Goal: Navigation & Orientation: Find specific page/section

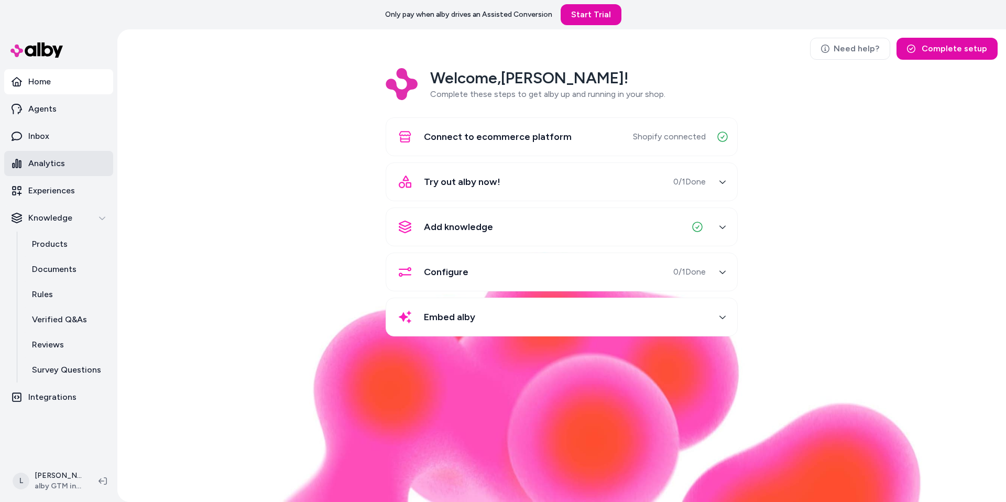
click at [43, 158] on p "Analytics" at bounding box center [46, 163] width 37 height 13
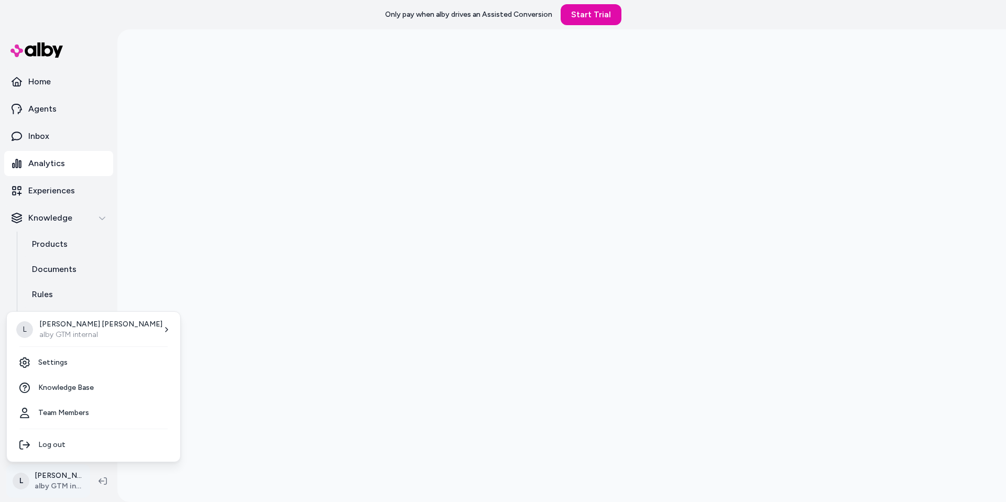
click at [57, 479] on html "Only pay when [PERSON_NAME] drives an Assisted Conversion Start Trial Home Agen…" at bounding box center [503, 251] width 1006 height 502
click at [90, 335] on p "alby GTM internal" at bounding box center [100, 335] width 123 height 10
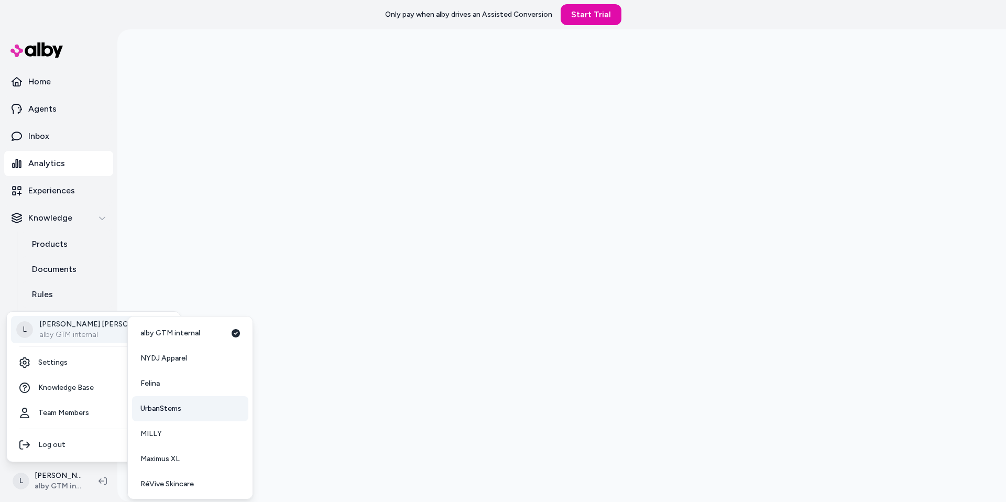
click at [170, 408] on span "UrbanStems" at bounding box center [160, 408] width 41 height 10
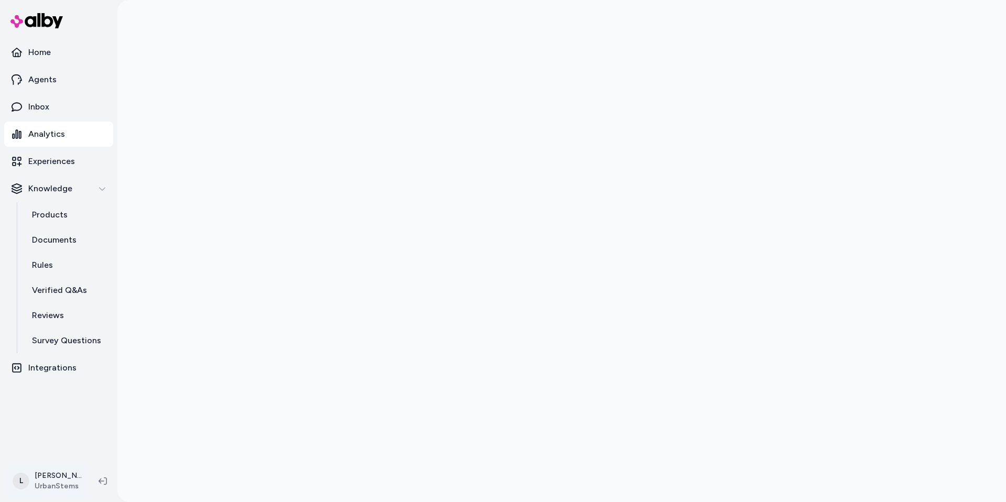
click at [45, 480] on html "Home Agents Inbox Analytics Experiences Knowledge Products Documents Rules Veri…" at bounding box center [503, 251] width 1006 height 502
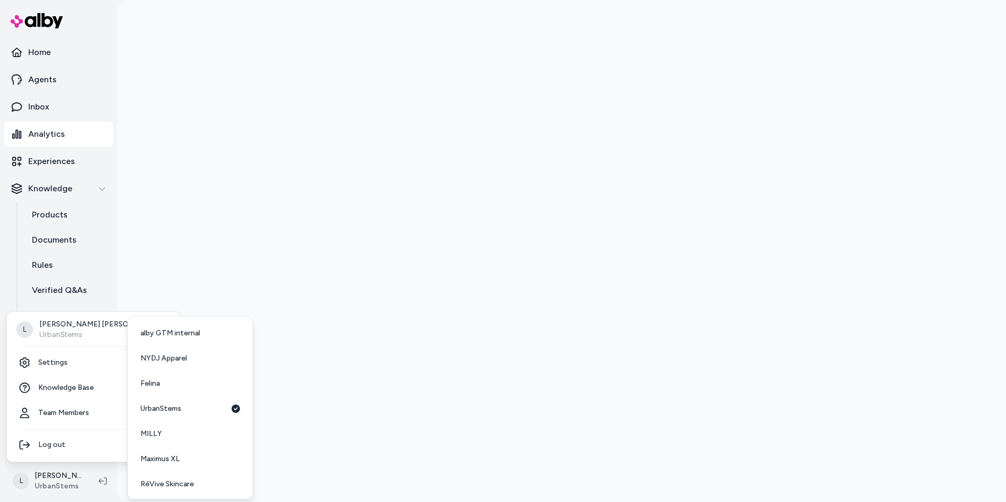
click at [193, 249] on html "Home Agents Inbox Analytics Experiences Knowledge Products Documents Rules Veri…" at bounding box center [503, 251] width 1006 height 502
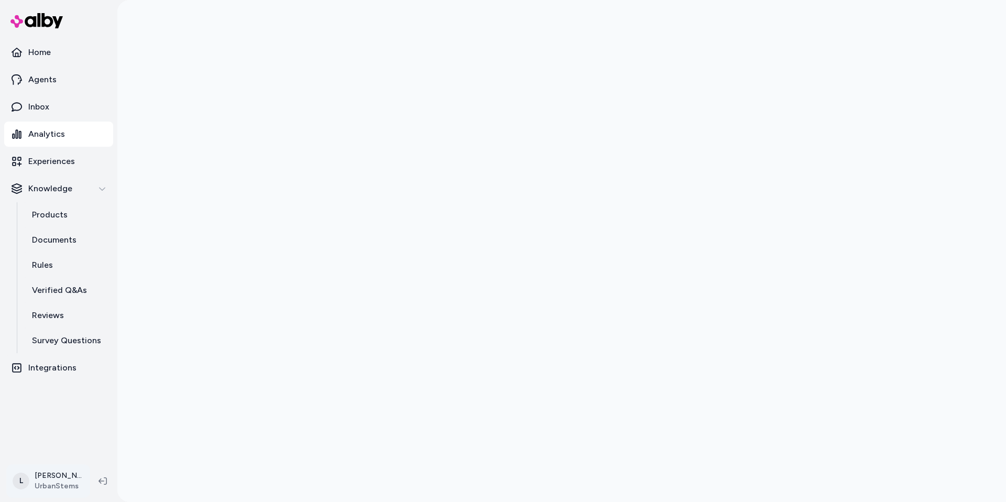
click at [49, 474] on html "Home Agents Inbox Analytics Experiences Knowledge Products Documents Rules Veri…" at bounding box center [503, 251] width 1006 height 502
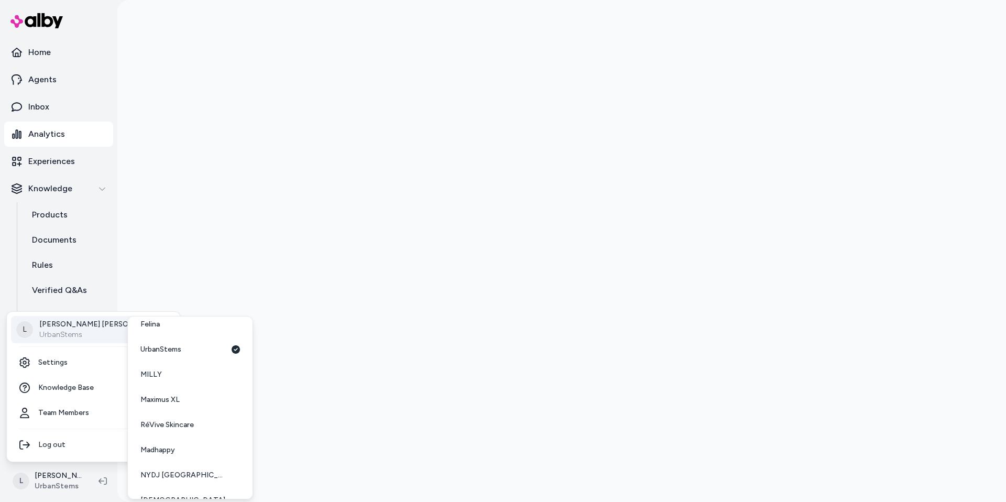
scroll to position [78, 0]
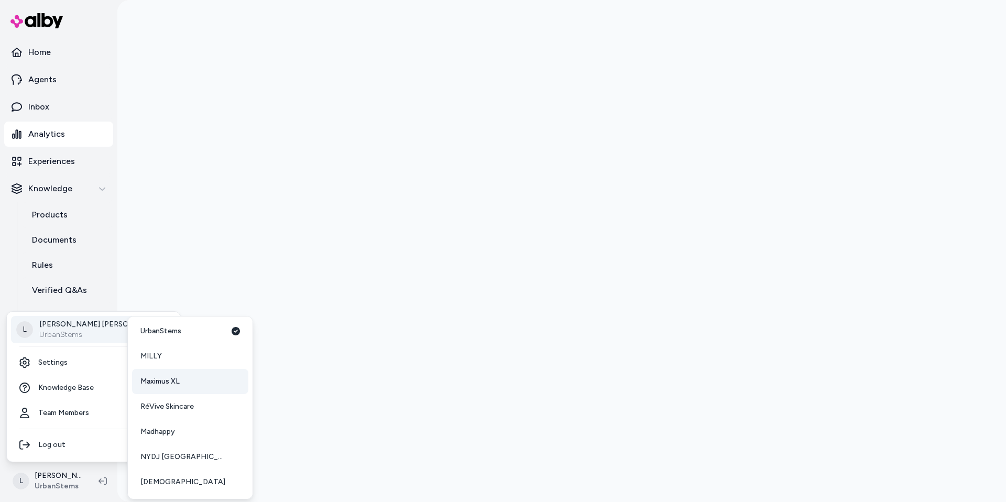
click at [173, 383] on span "Maximus XL" at bounding box center [159, 381] width 39 height 10
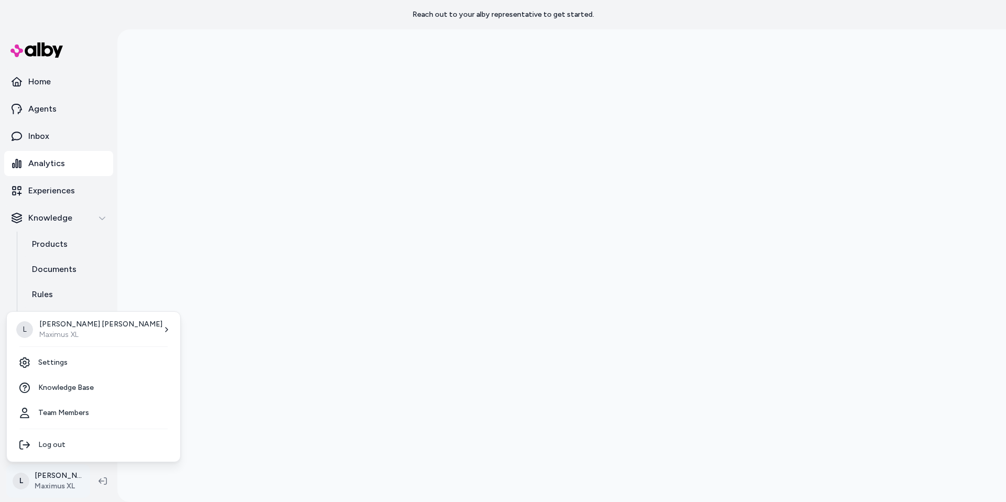
click at [56, 481] on html "Reach out to your alby representative to get started. Home Agents Inbox Analyti…" at bounding box center [503, 251] width 1006 height 502
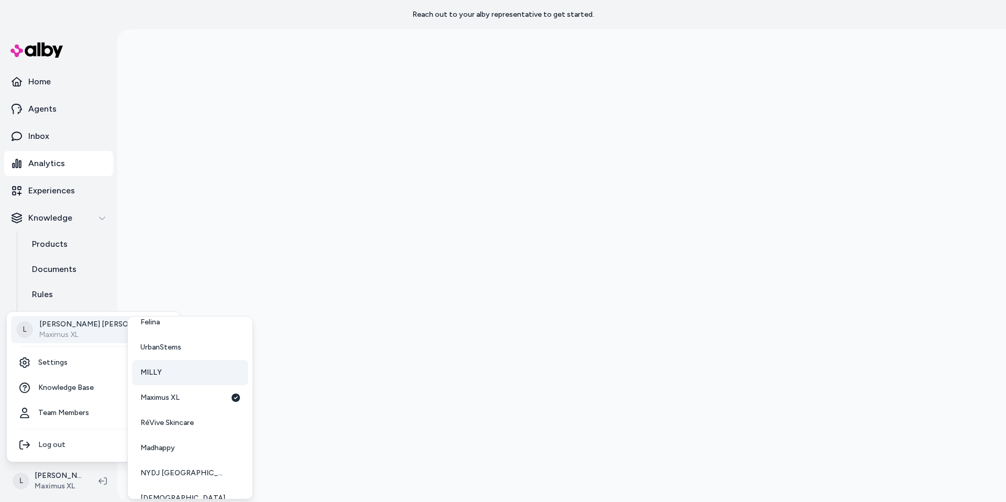
scroll to position [78, 0]
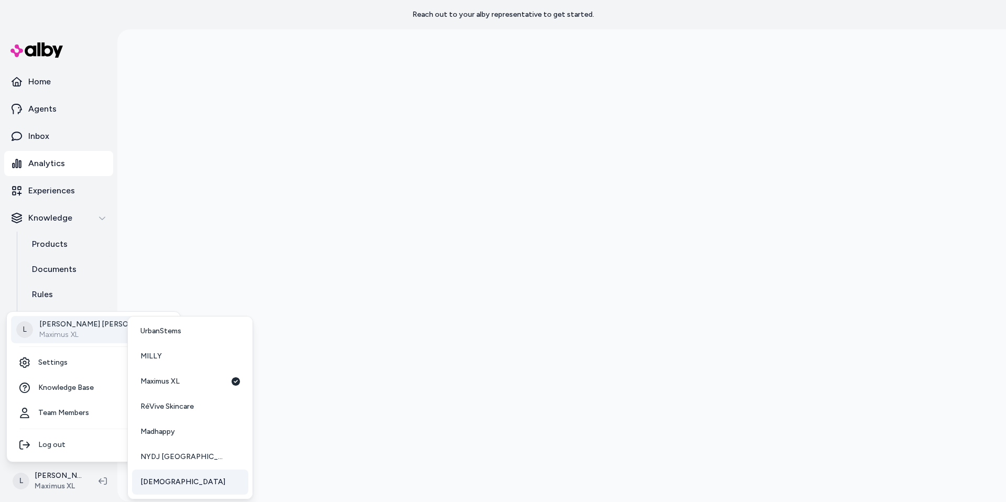
click at [149, 477] on span "[DEMOGRAPHIC_DATA]" at bounding box center [182, 482] width 85 height 10
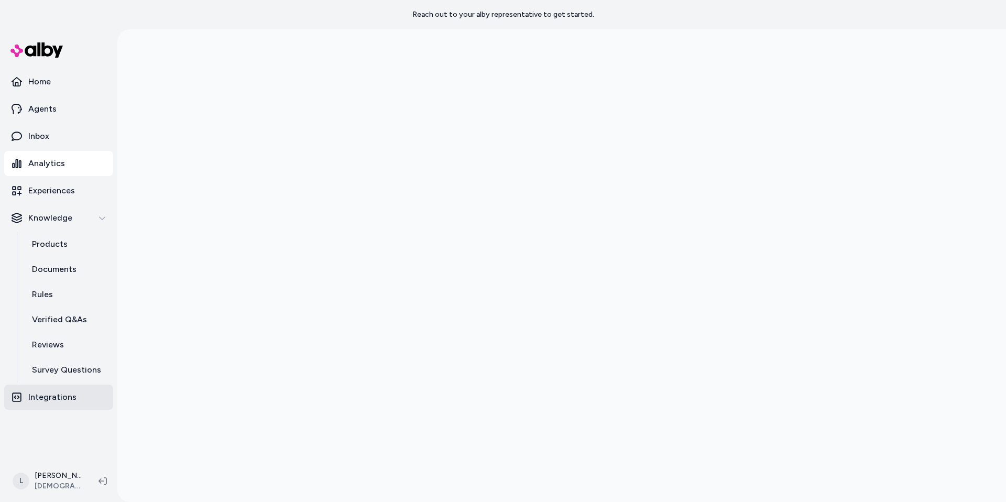
click at [59, 397] on p "Integrations" at bounding box center [52, 397] width 48 height 13
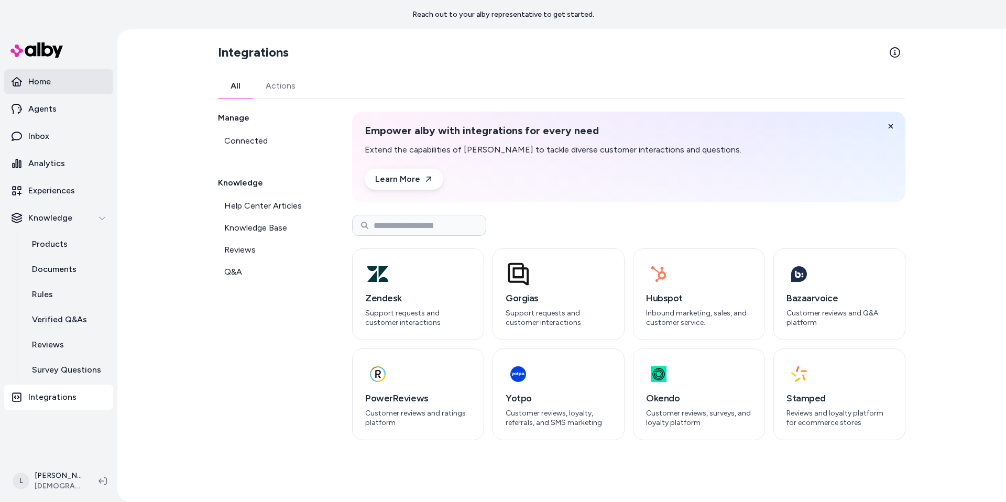
click at [50, 84] on p "Home" at bounding box center [39, 81] width 23 height 13
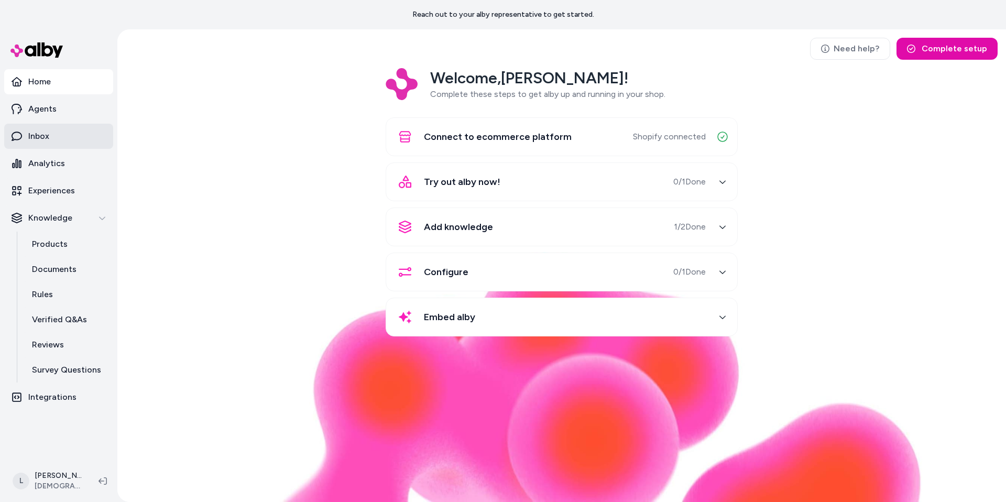
click at [47, 129] on link "Inbox" at bounding box center [58, 136] width 109 height 25
